Goal: Task Accomplishment & Management: Manage account settings

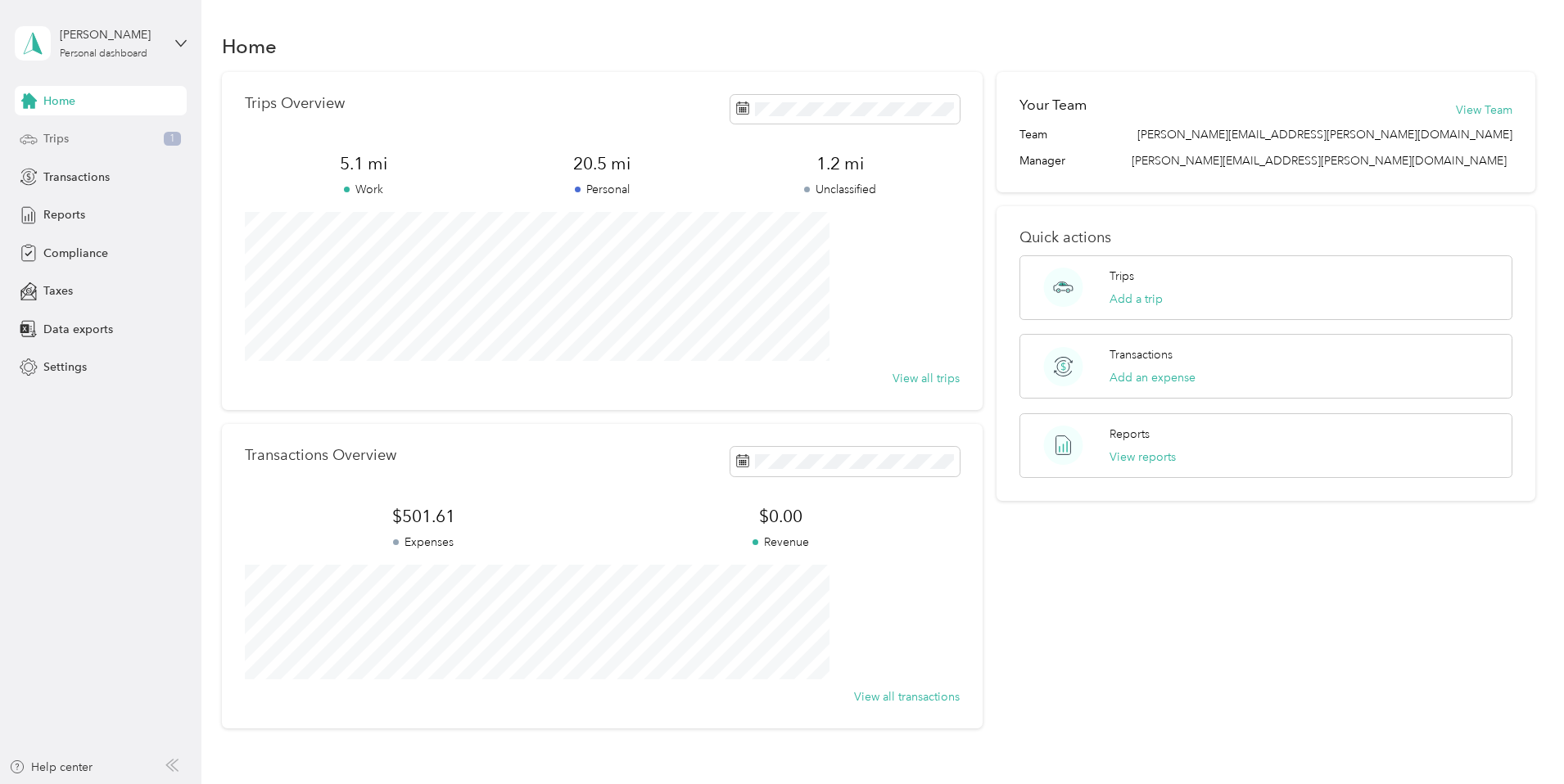
click at [93, 149] on div "Trips 1" at bounding box center [100, 138] width 172 height 29
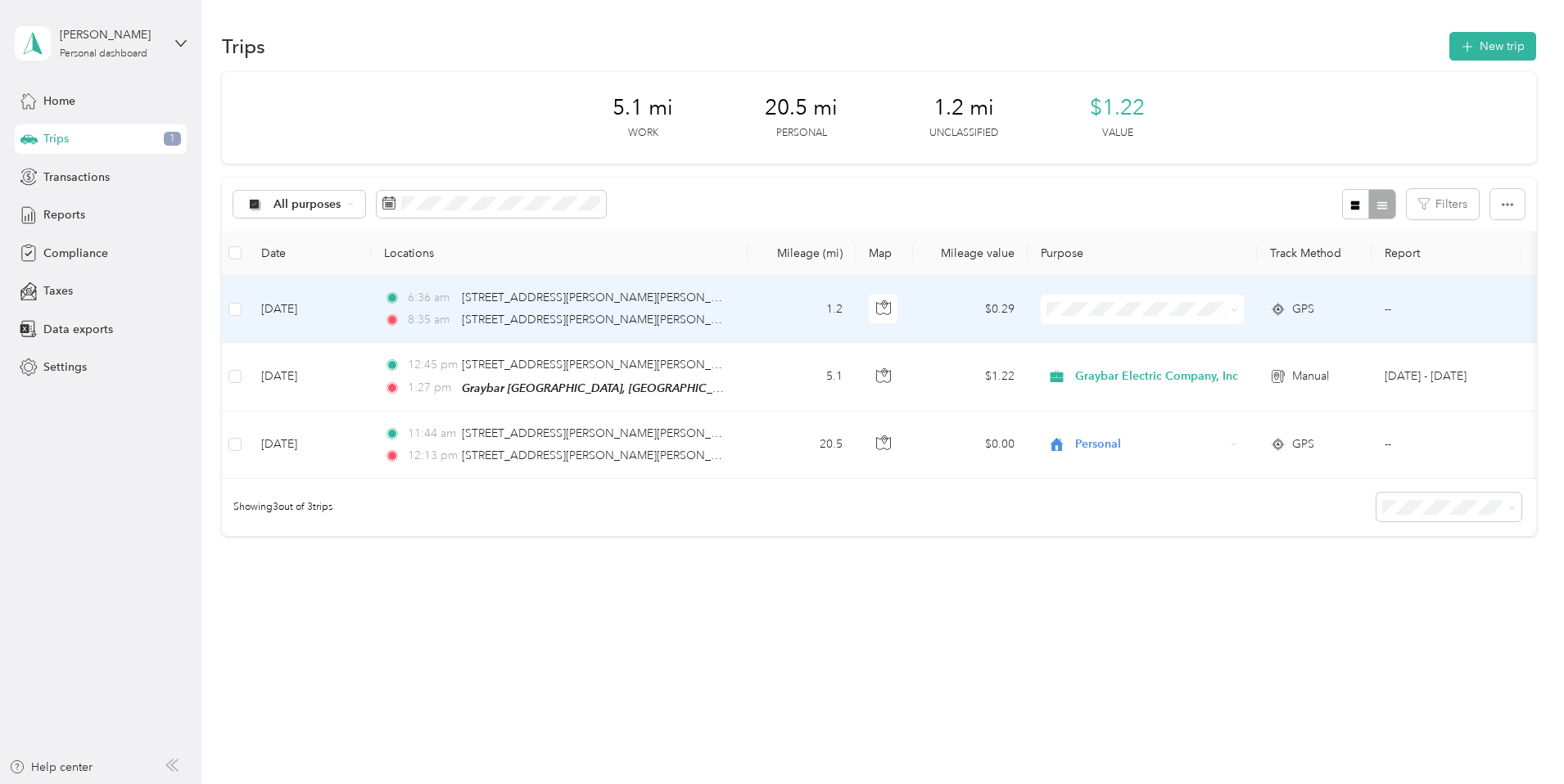
click at [1238, 307] on icon at bounding box center [1234, 309] width 7 height 7
click at [1286, 366] on span "Personal" at bounding box center [1272, 364] width 163 height 18
